Goal: Check status: Check status

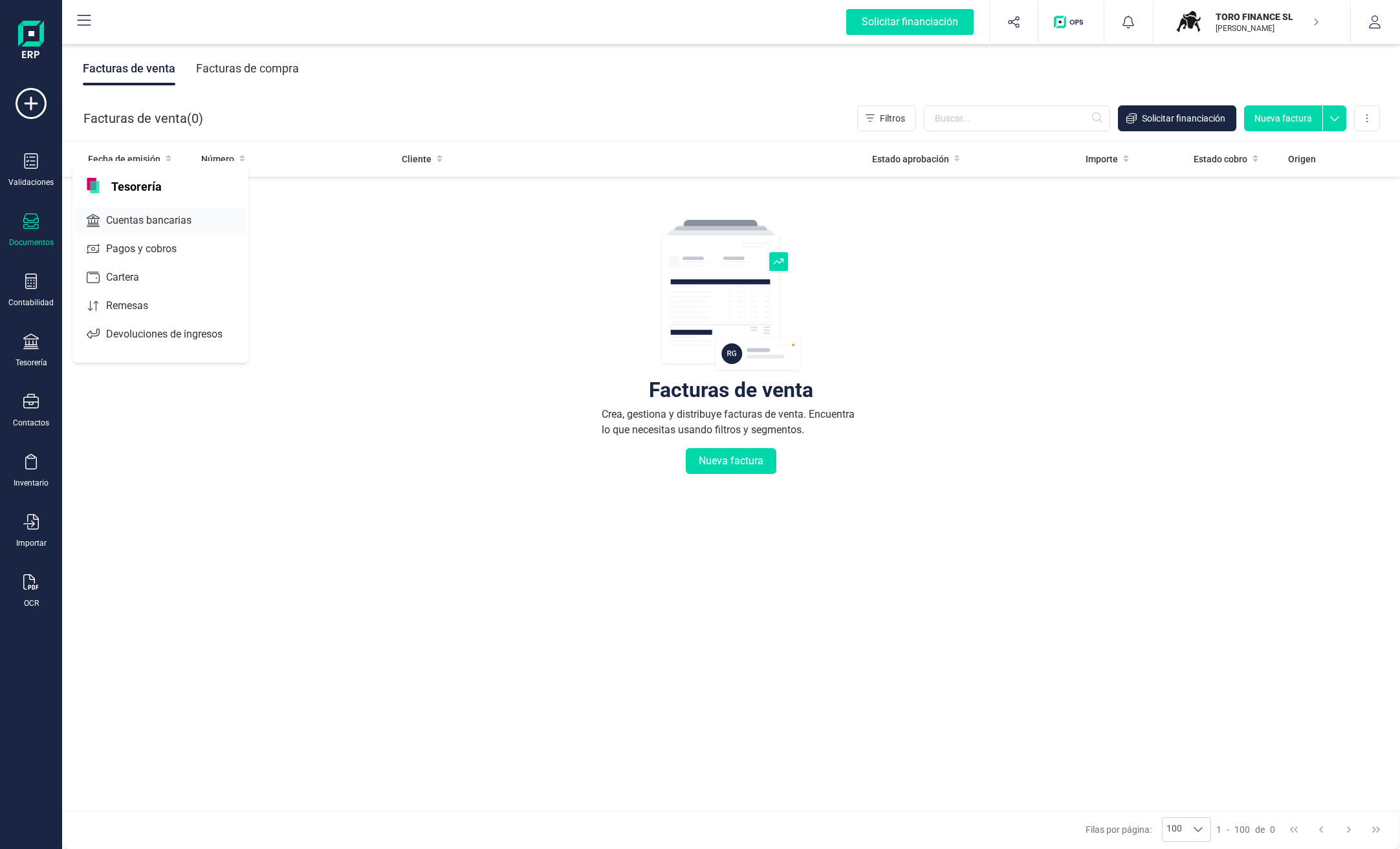
click at [151, 222] on span "Cuentas bancarias" at bounding box center [157, 221] width 114 height 15
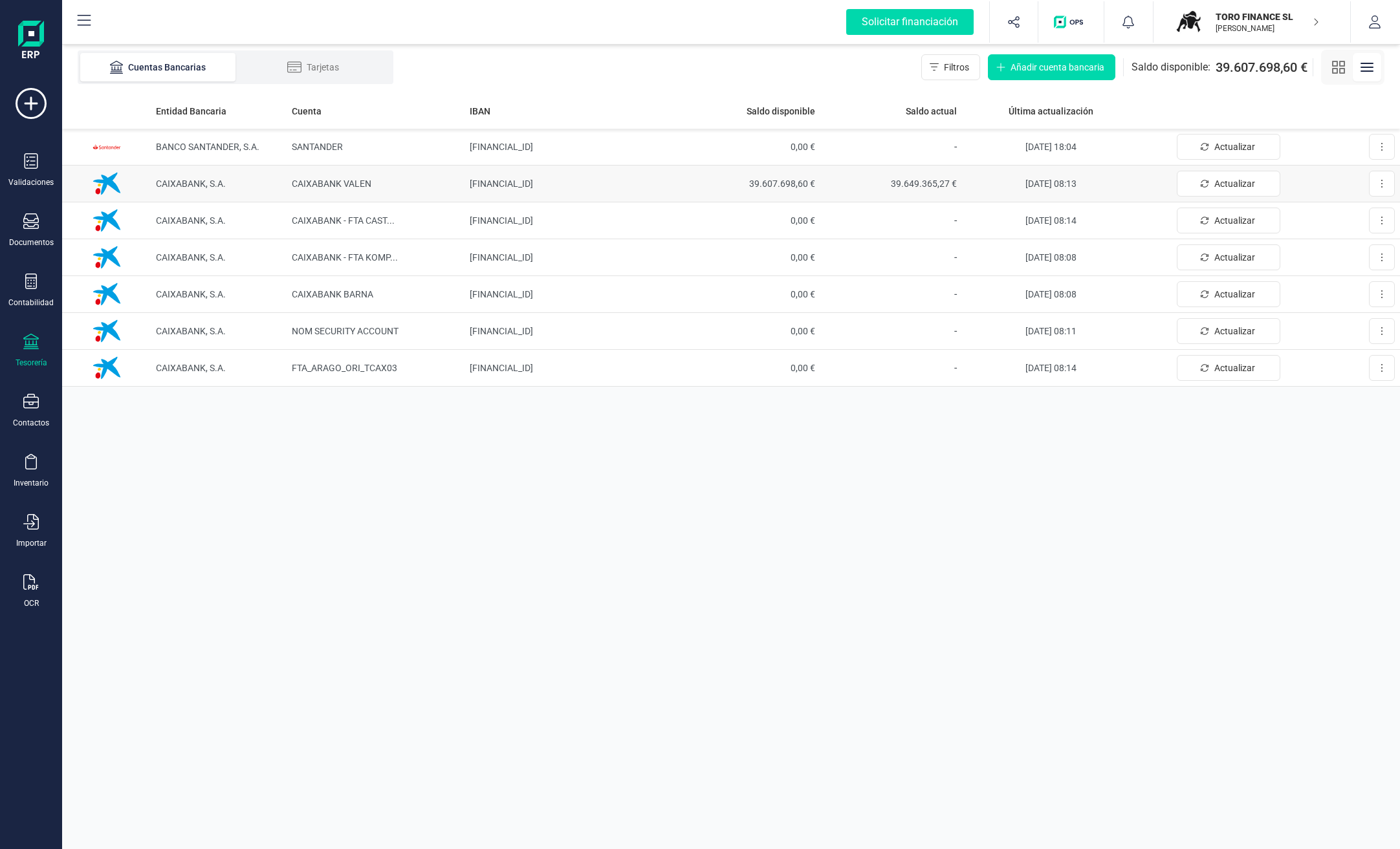
click at [772, 186] on span "39.607.698,60 €" at bounding box center [749, 183] width 132 height 13
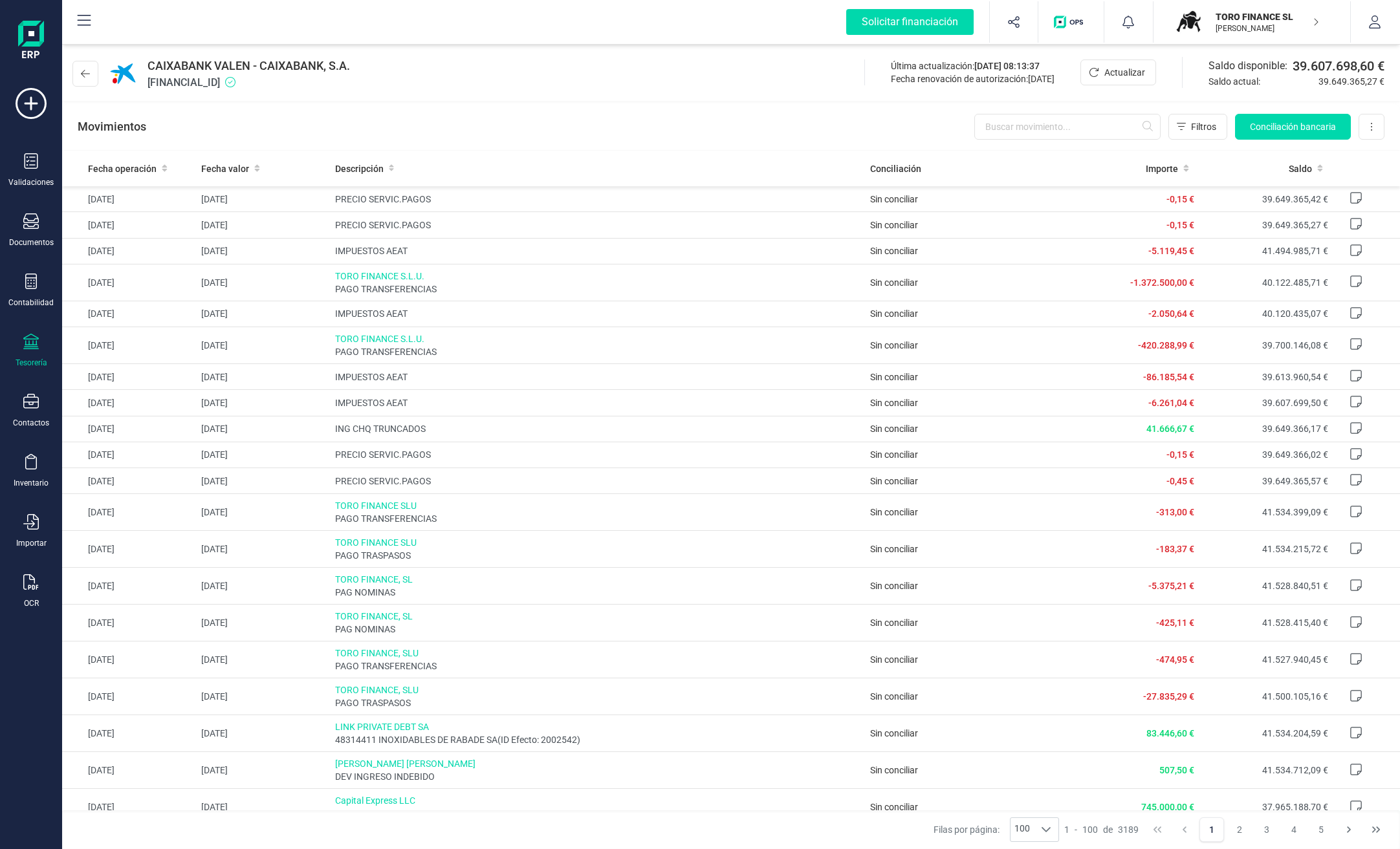
click at [1242, 26] on p "[PERSON_NAME]" at bounding box center [1267, 28] width 103 height 10
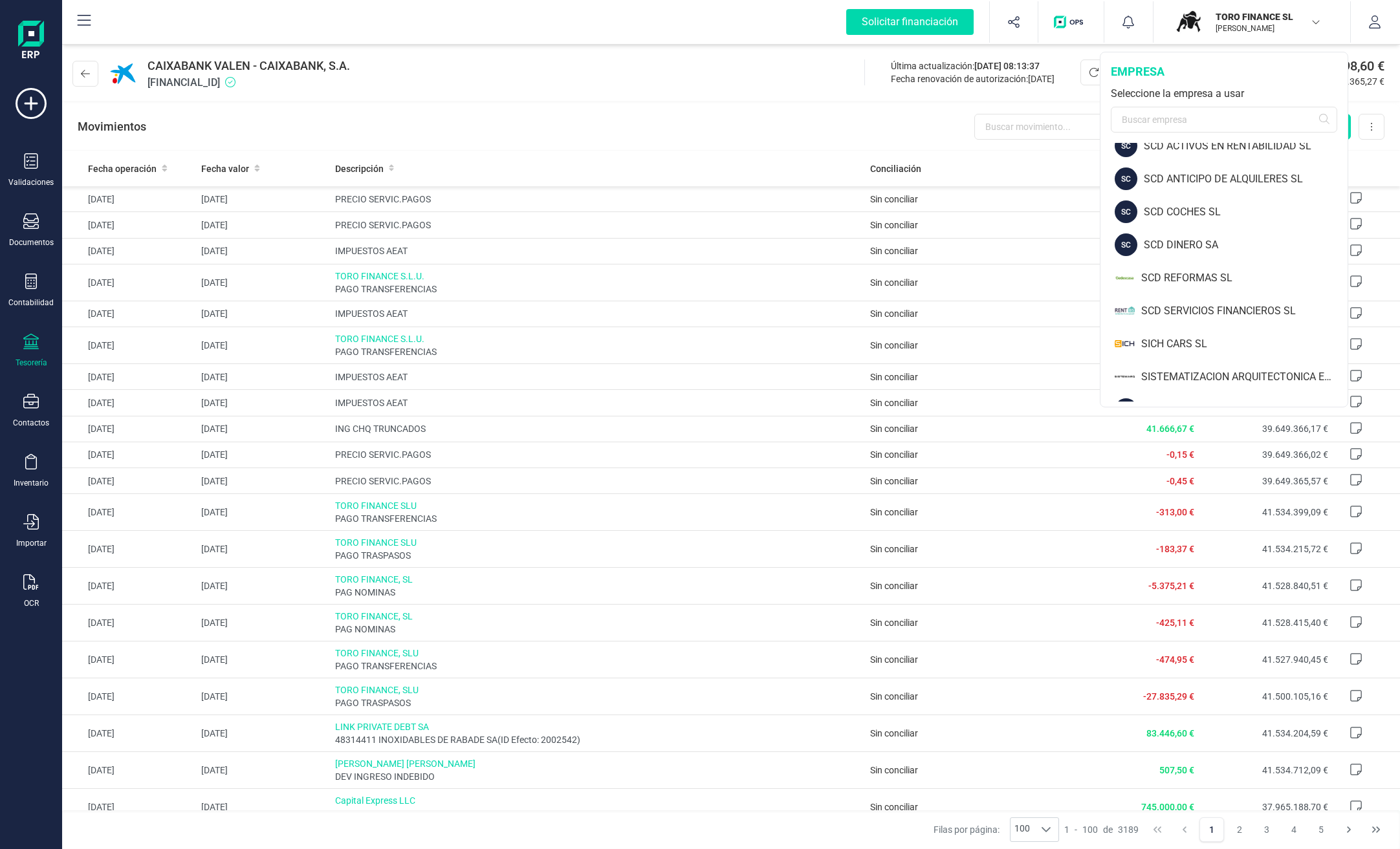
scroll to position [829, 0]
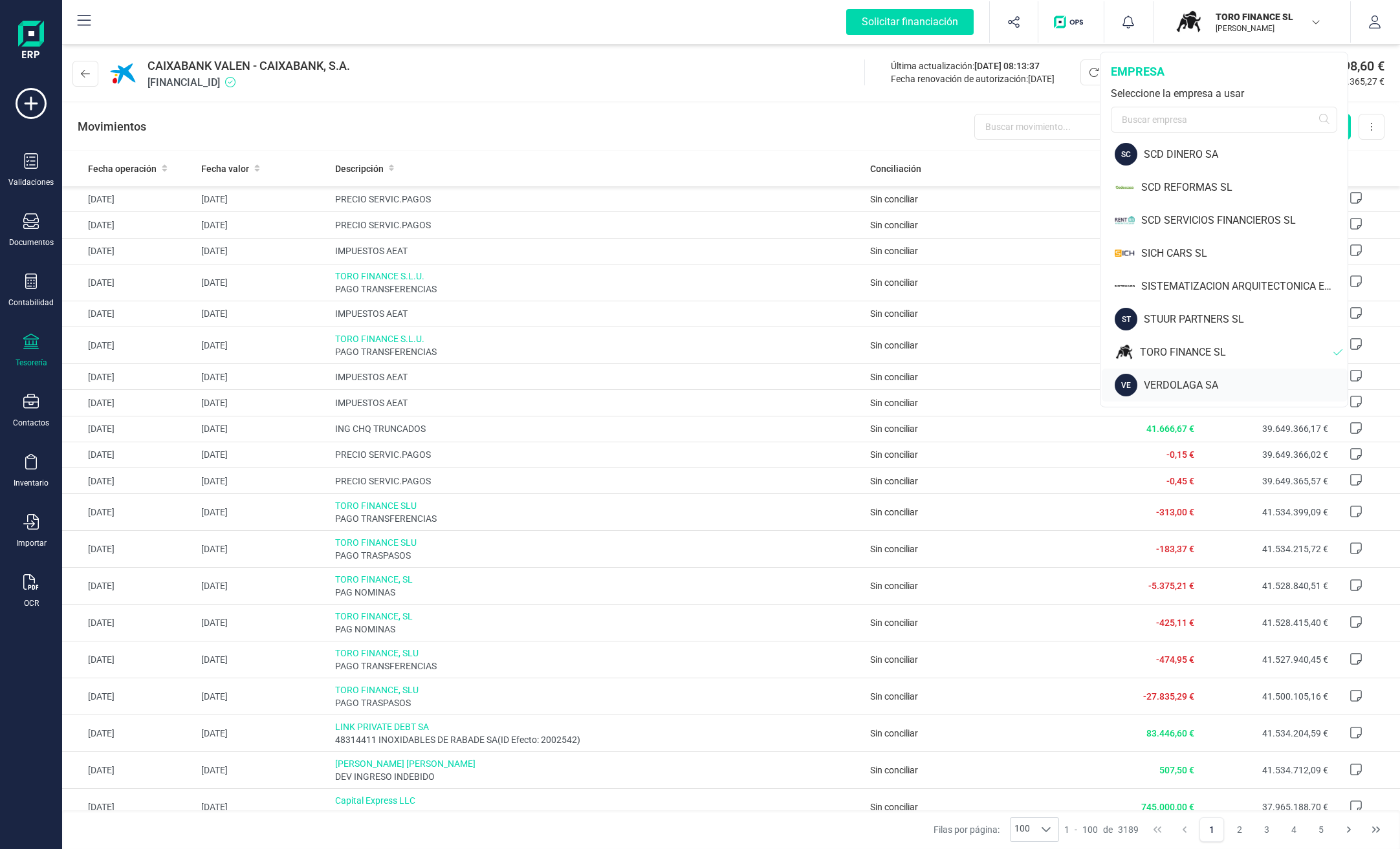
click at [1182, 386] on div "VERDOLAGA SA" at bounding box center [1245, 386] width 204 height 15
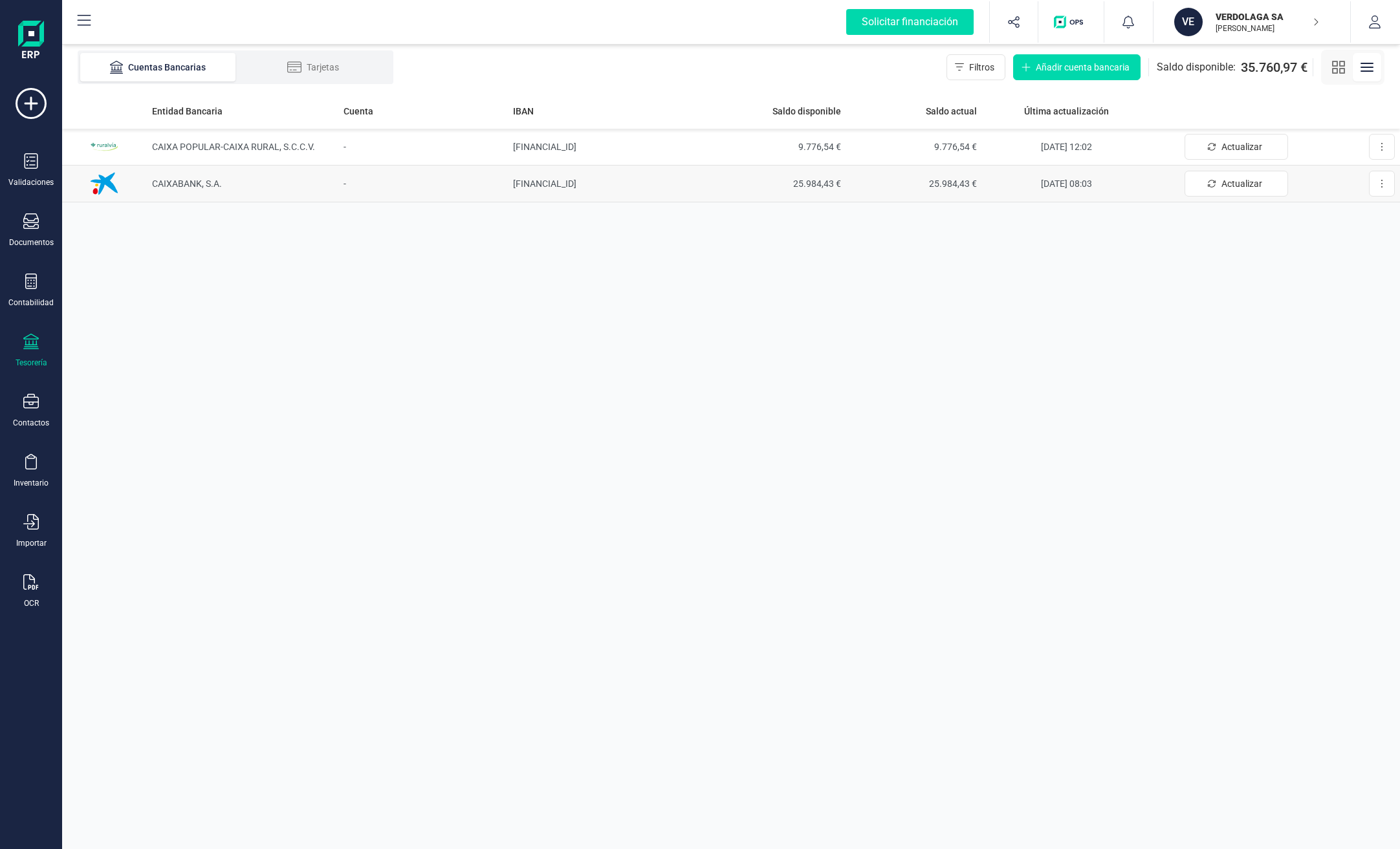
click at [815, 185] on span "25.984,43 €" at bounding box center [778, 183] width 126 height 13
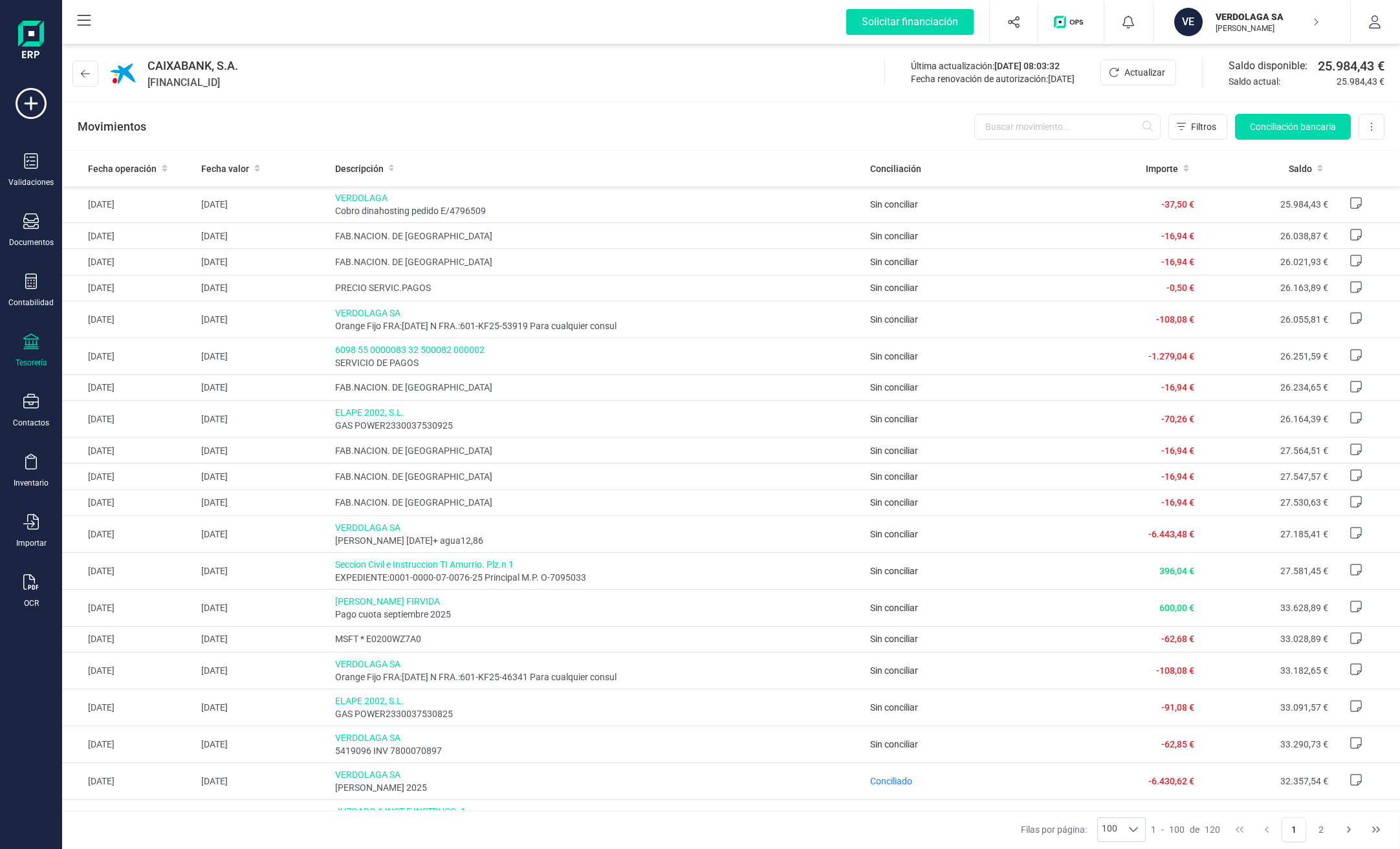
click at [1249, 25] on p "[PERSON_NAME]" at bounding box center [1267, 28] width 103 height 10
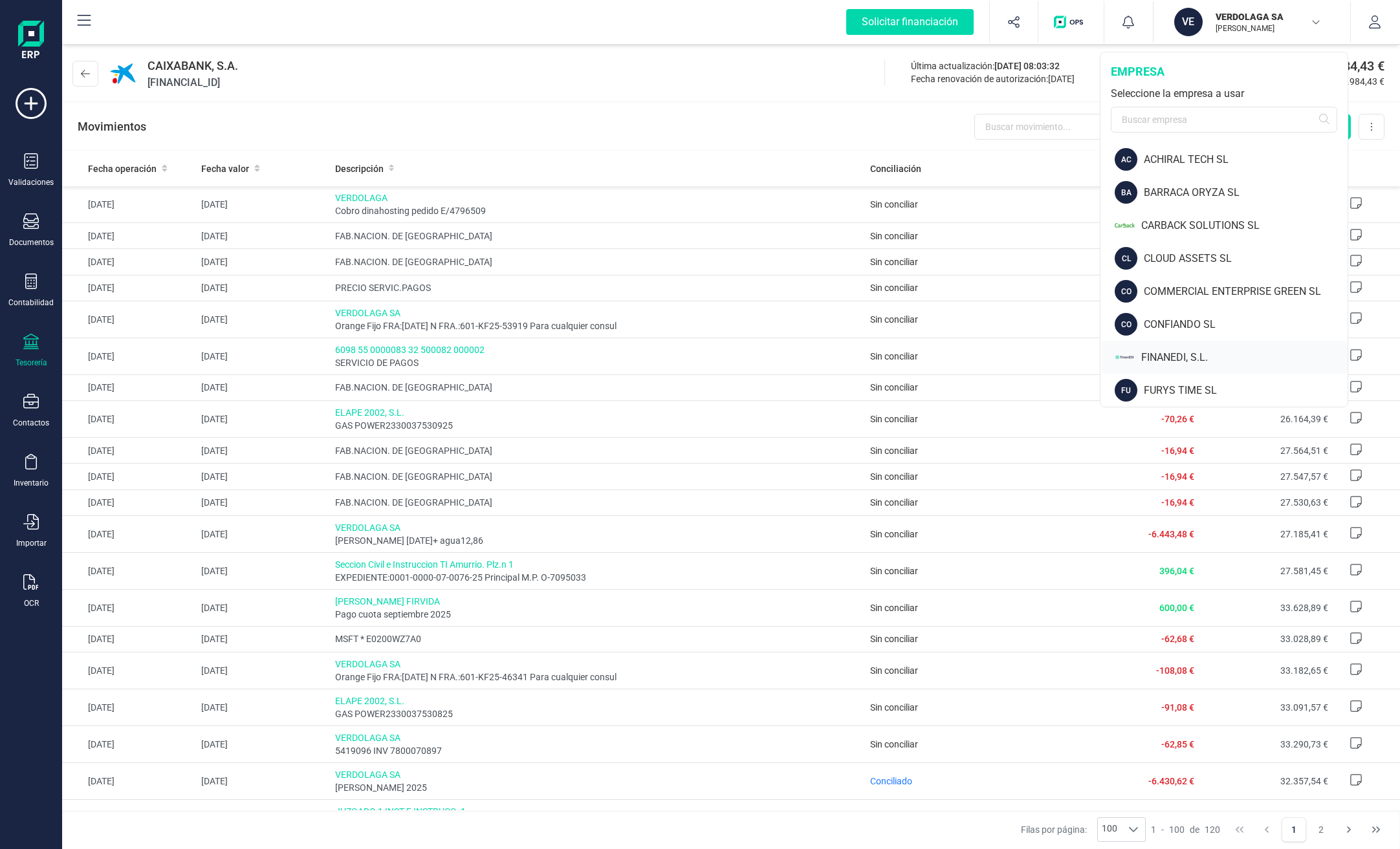
click at [1192, 352] on div "FINANEDI, S.L." at bounding box center [1243, 357] width 206 height 15
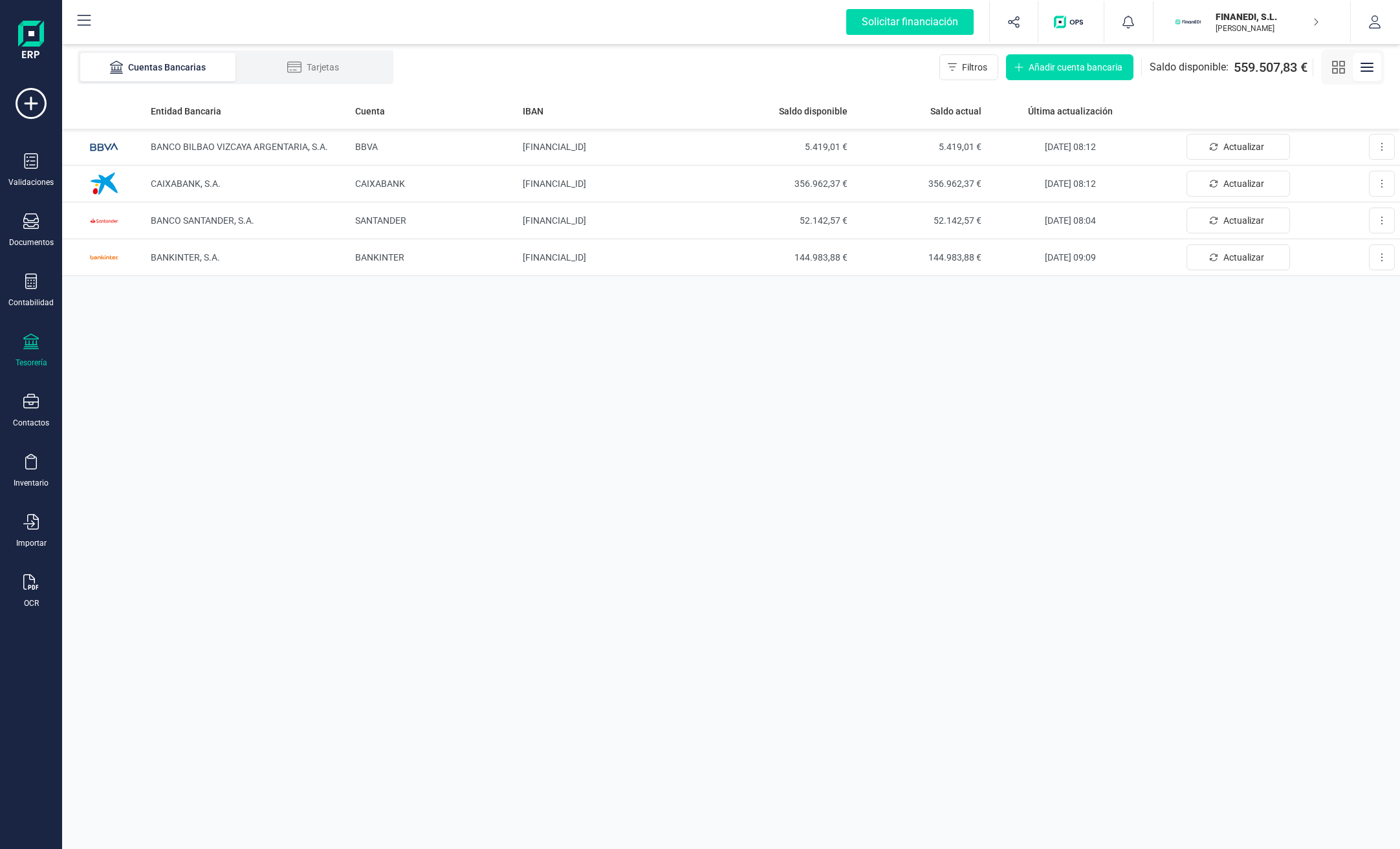
click at [1261, 21] on p "FINANEDI, S.L." at bounding box center [1267, 16] width 103 height 13
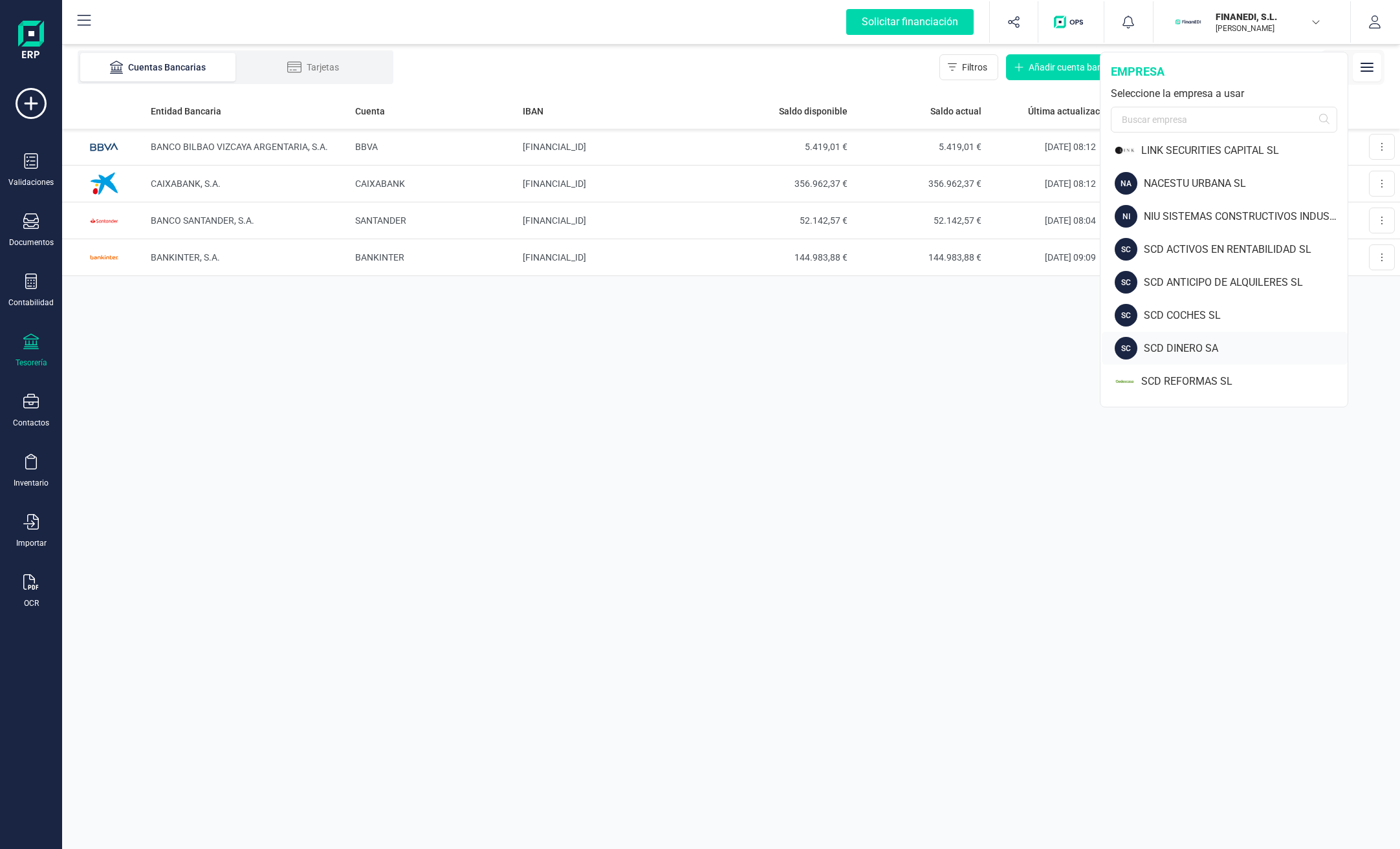
scroll to position [700, 0]
click at [1213, 351] on div "SCD SERVICIOS FINANCIEROS SL" at bounding box center [1243, 350] width 206 height 15
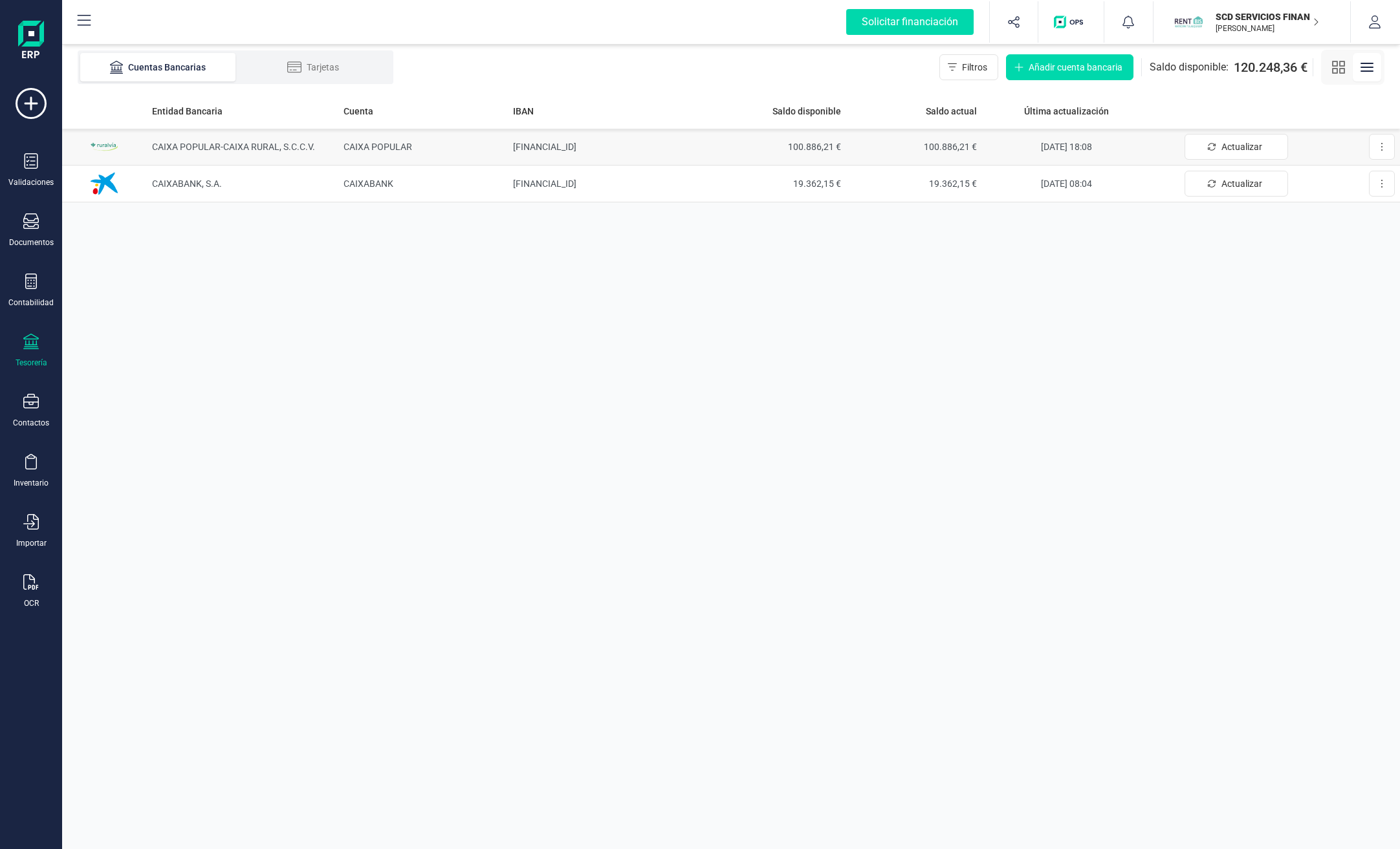
click at [812, 147] on span "100.886,21 €" at bounding box center [778, 146] width 126 height 13
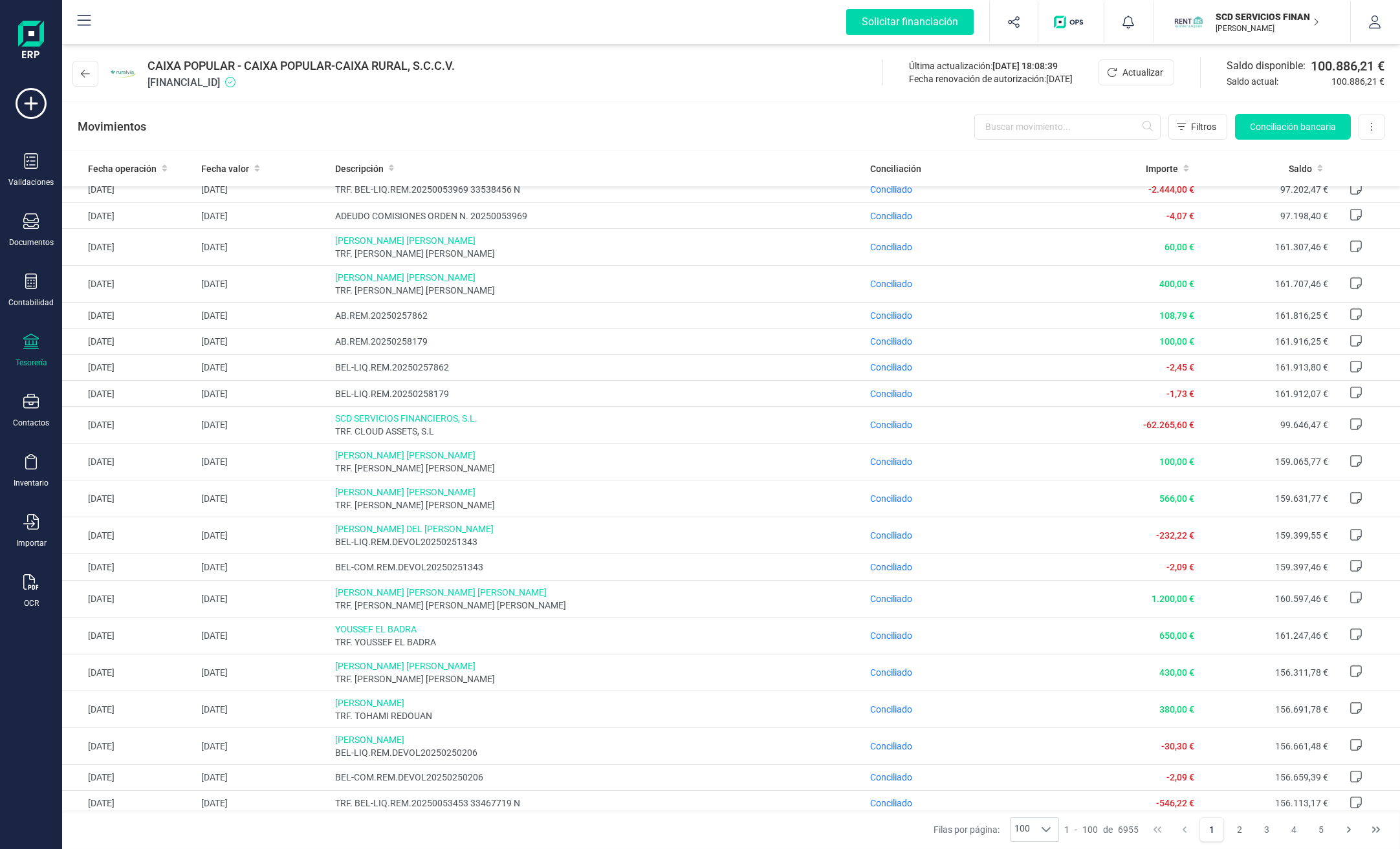
scroll to position [517, 0]
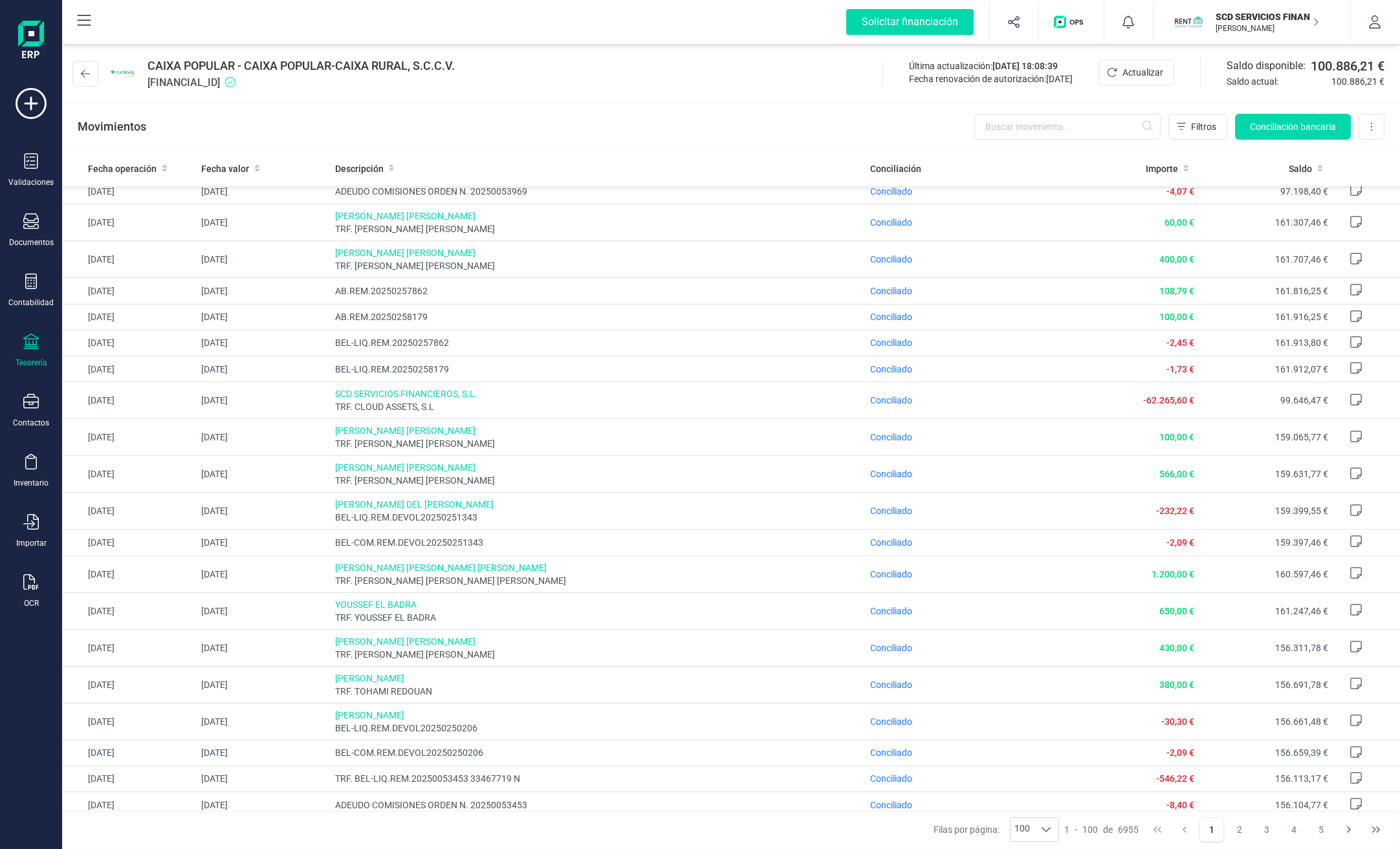
click at [1268, 20] on p "SCD SERVICIOS FINANCIEROS SL" at bounding box center [1267, 16] width 103 height 13
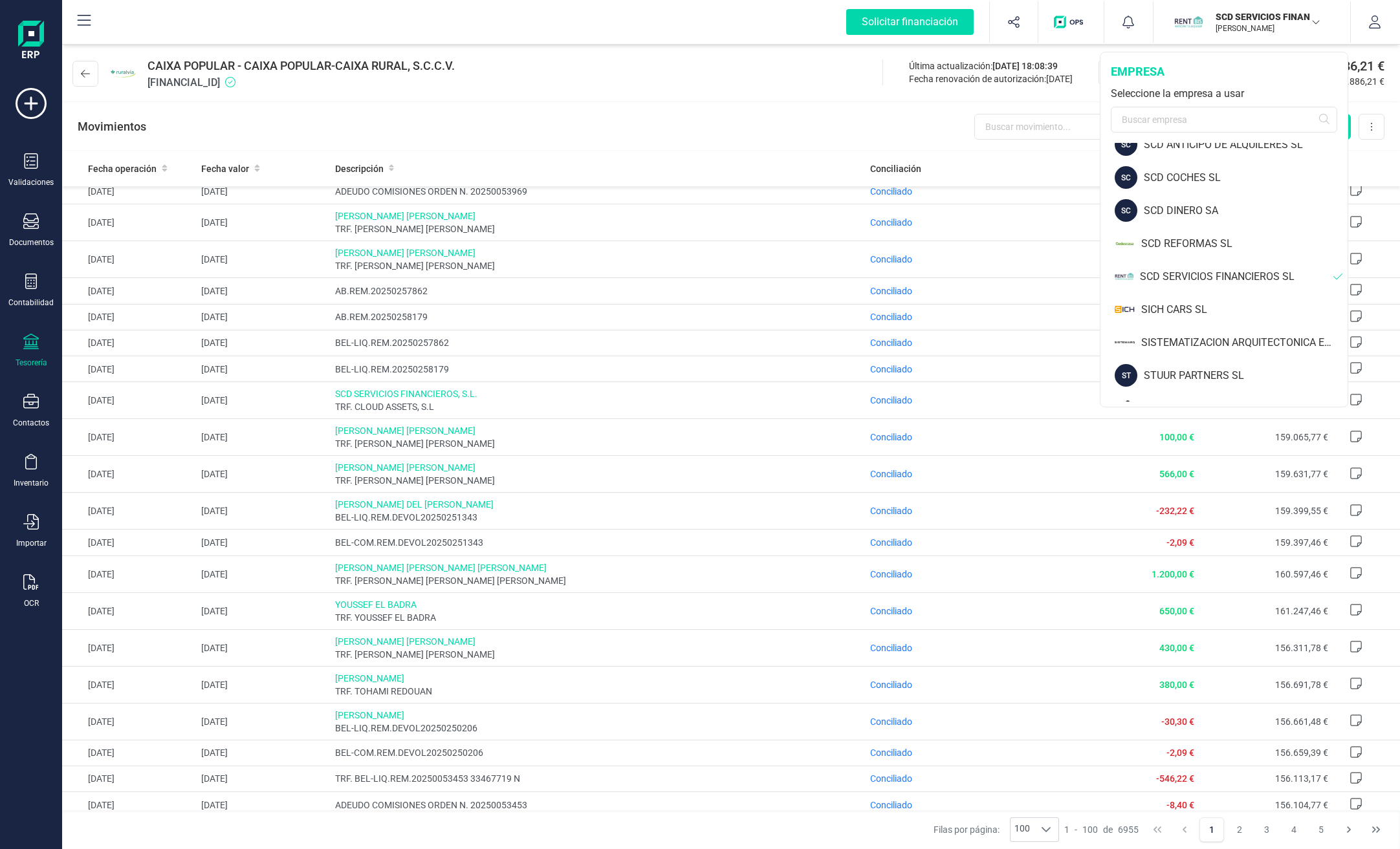
scroll to position [776, 0]
